Goal: Task Accomplishment & Management: Manage account settings

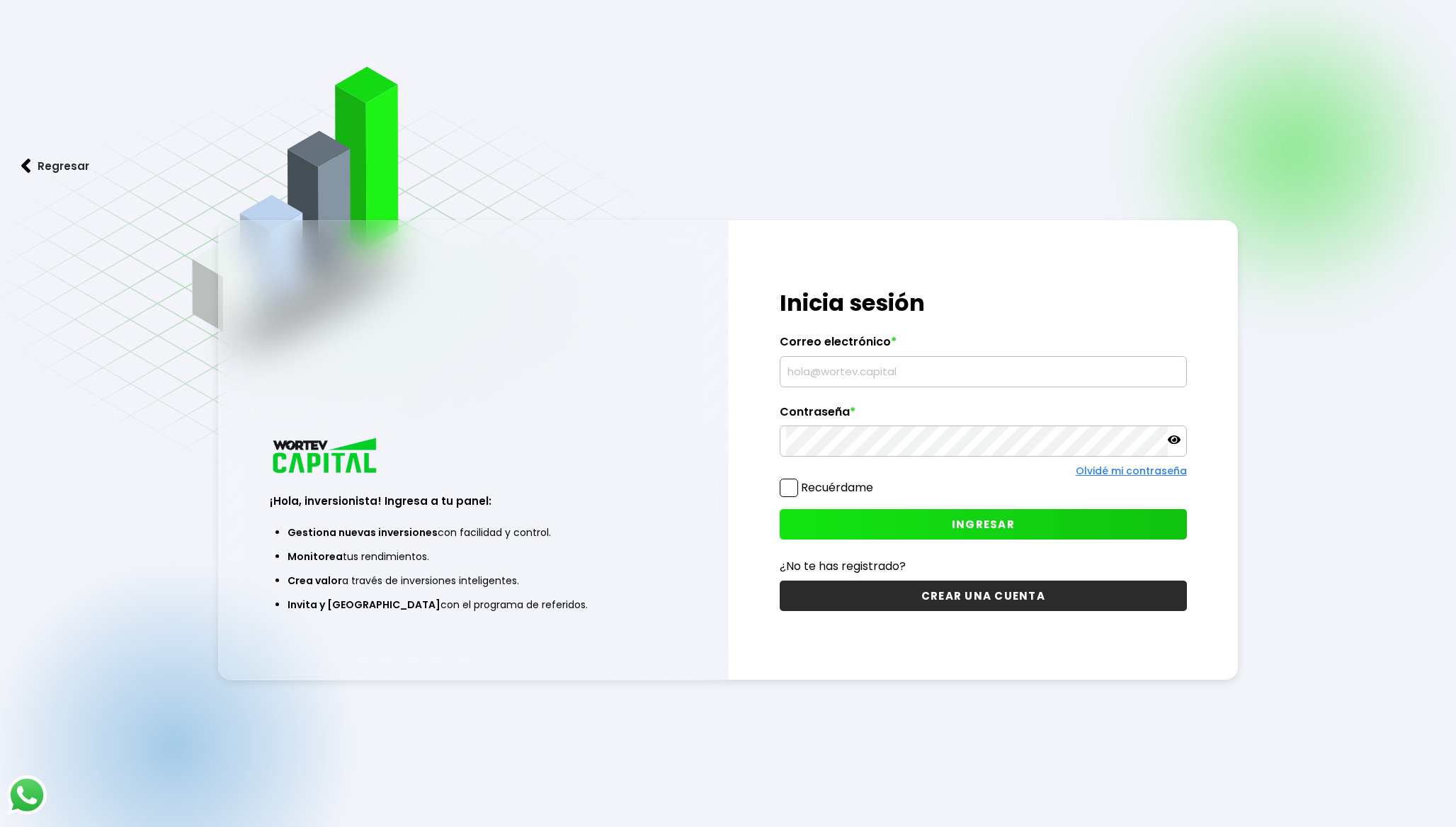
type input "[EMAIL_ADDRESS][DOMAIN_NAME]"
click at [801, 510] on button "INGRESAR" at bounding box center [983, 524] width 407 height 30
type input "[EMAIL_ADDRESS][DOMAIN_NAME]"
click at [881, 524] on button "INGRESAR" at bounding box center [983, 524] width 407 height 30
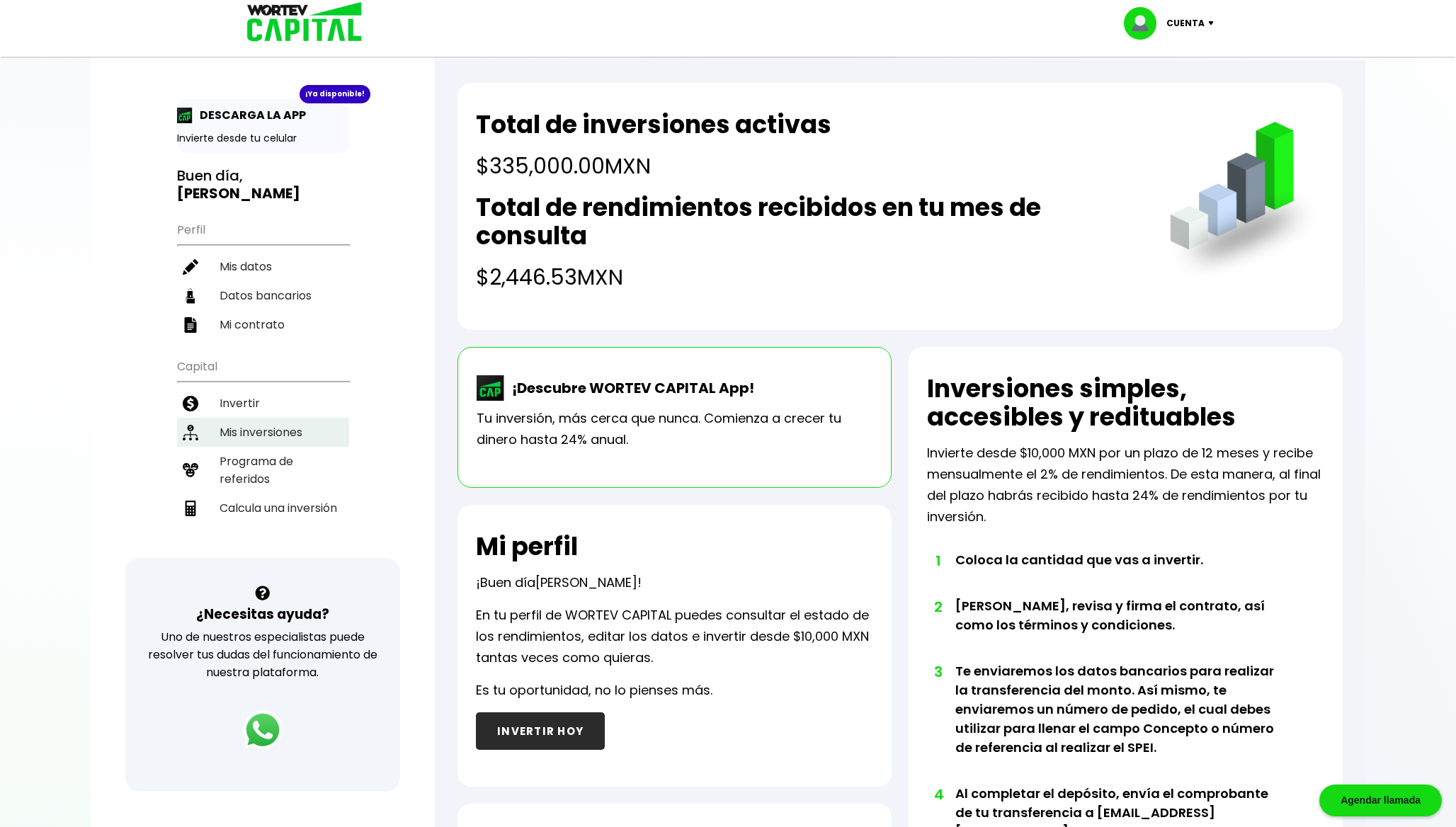
click at [293, 421] on li "Mis inversiones" at bounding box center [263, 432] width 172 height 29
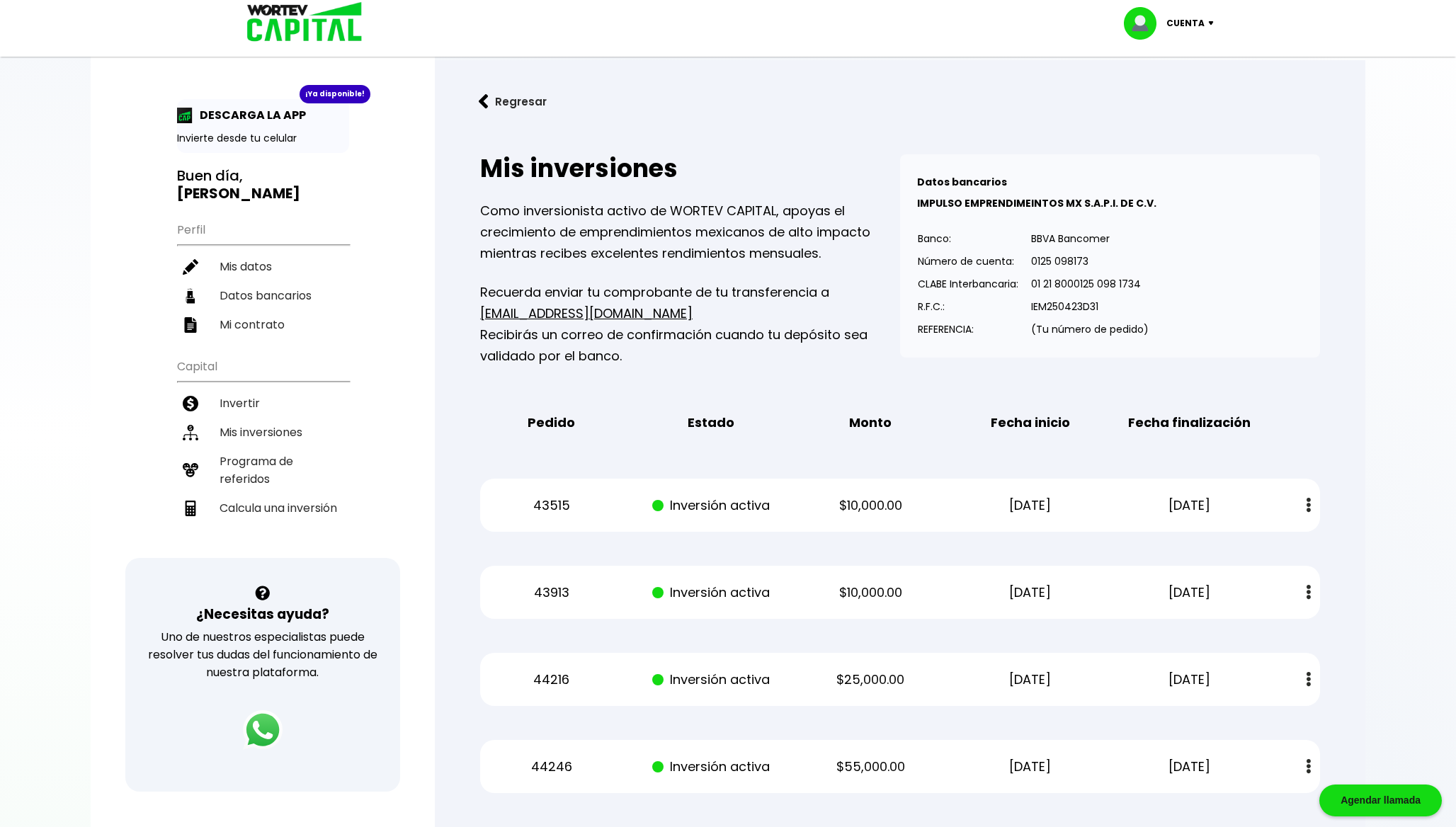
click at [1203, 24] on p "Cuenta" at bounding box center [1185, 23] width 39 height 21
click at [1173, 93] on li "Cerrar sesión" at bounding box center [1170, 94] width 114 height 29
